Goal: Find specific page/section: Find specific page/section

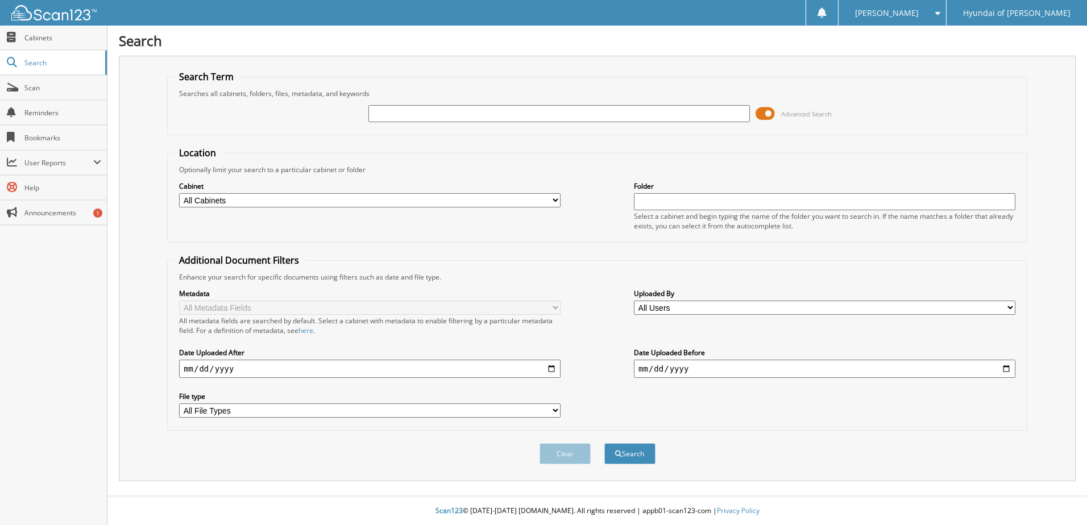
click at [584, 115] on input "text" at bounding box center [558, 113] width 381 height 17
type input "54039"
click at [604, 443] on button "Search" at bounding box center [629, 453] width 51 height 21
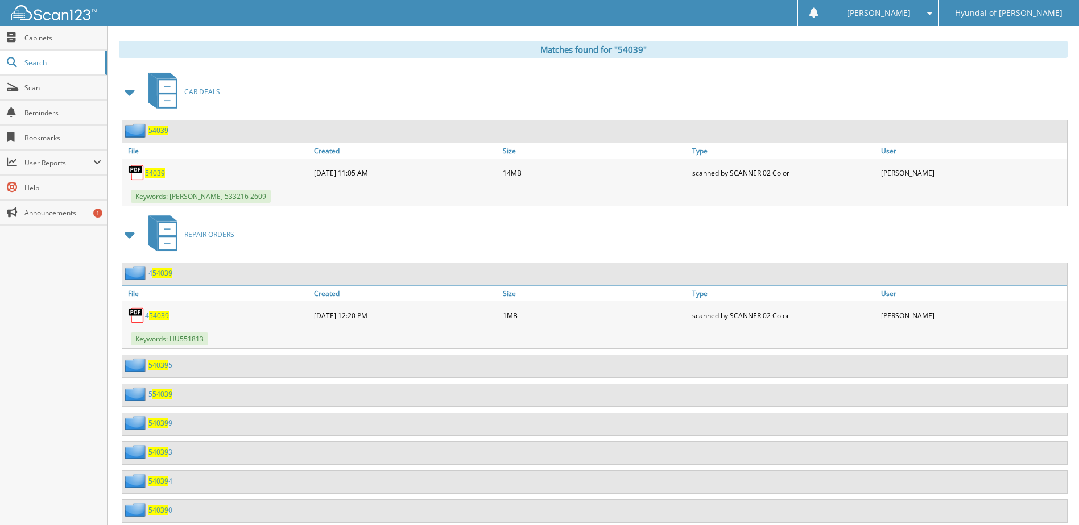
scroll to position [455, 0]
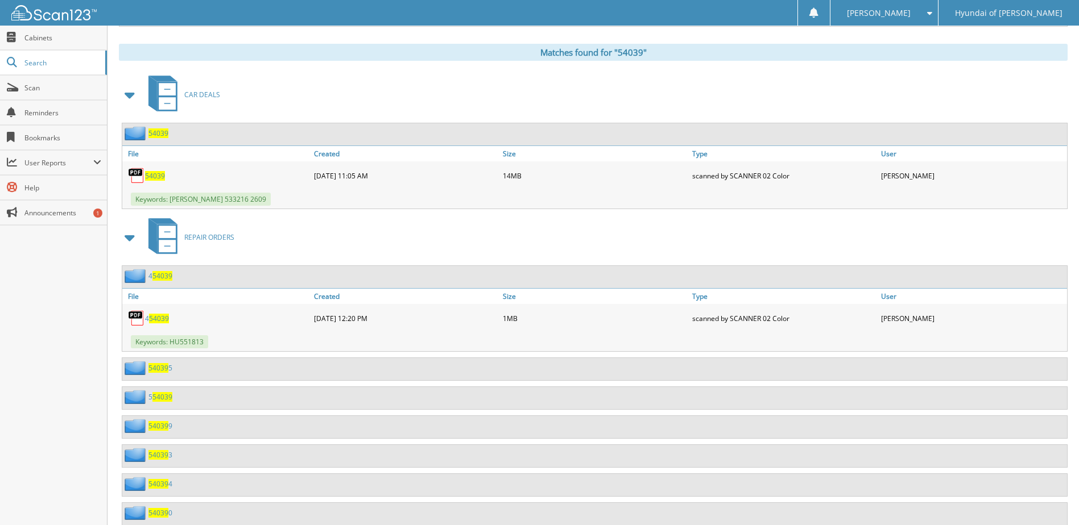
click at [157, 173] on span "54039" at bounding box center [155, 176] width 20 height 10
